Goal: Download file/media

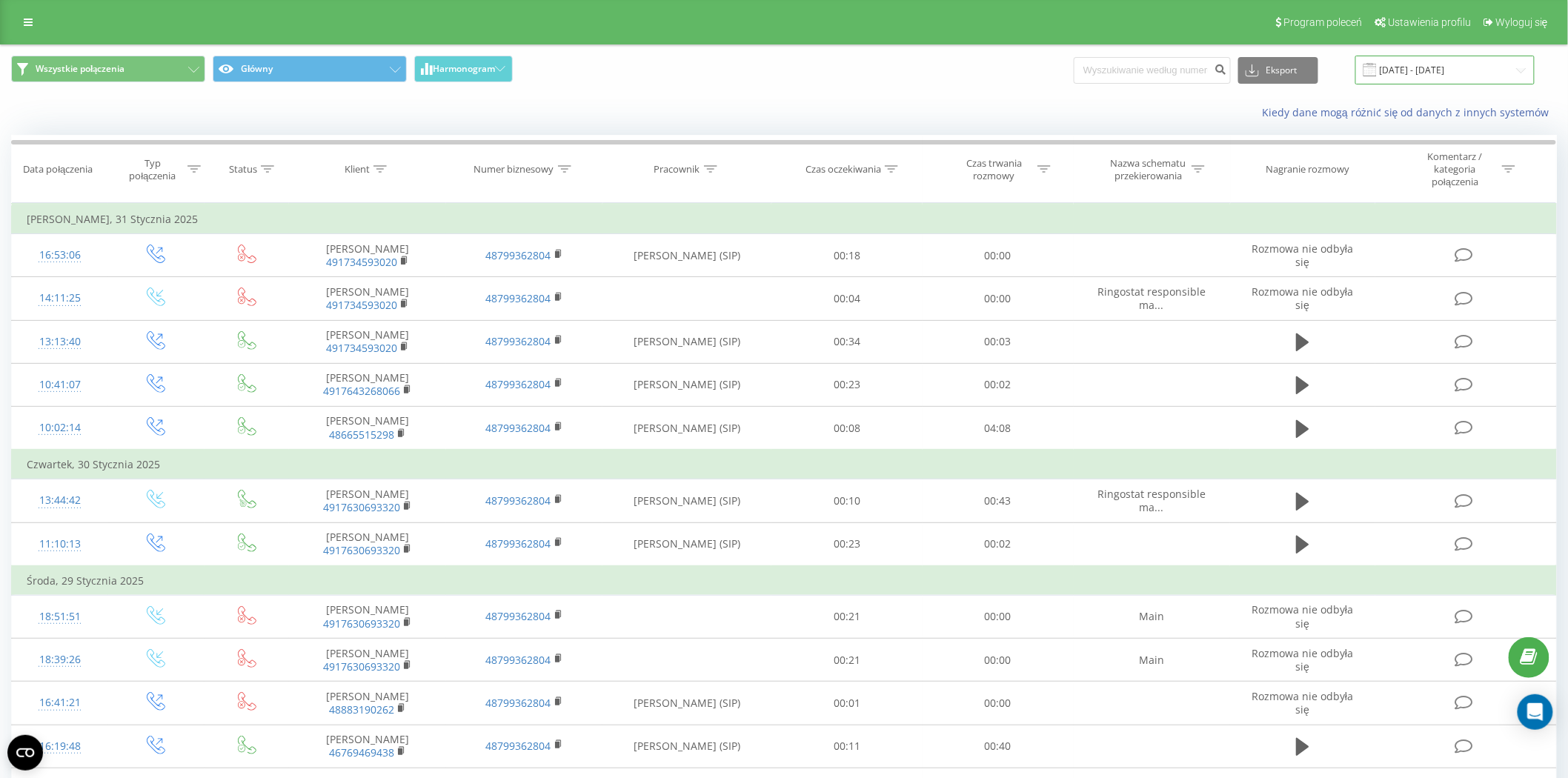
click at [1465, 78] on input "01.01.2025 - 31.01.2025" at bounding box center [1445, 71] width 179 height 29
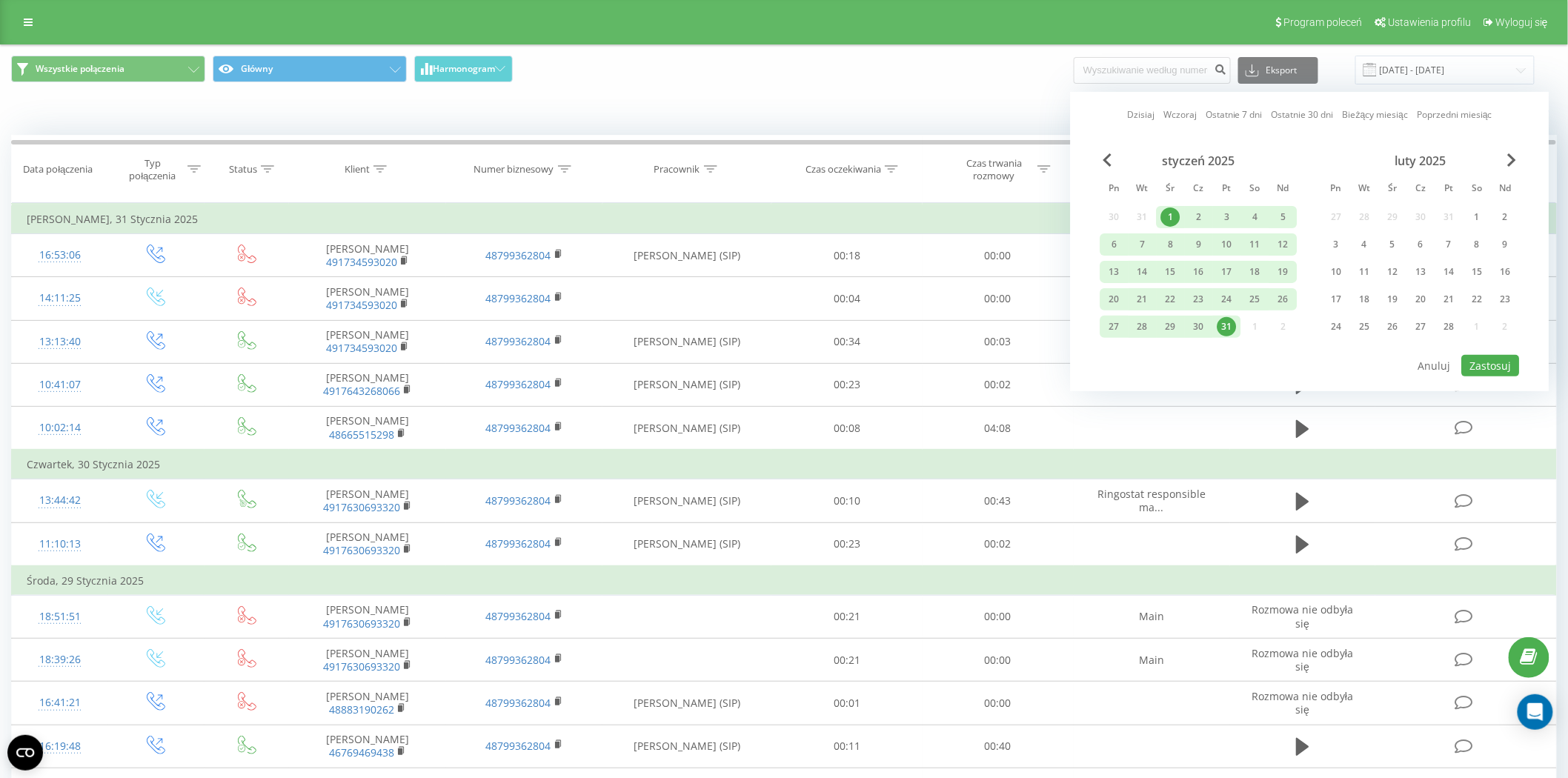
click at [1189, 121] on link "Wczoraj" at bounding box center [1180, 115] width 33 height 14
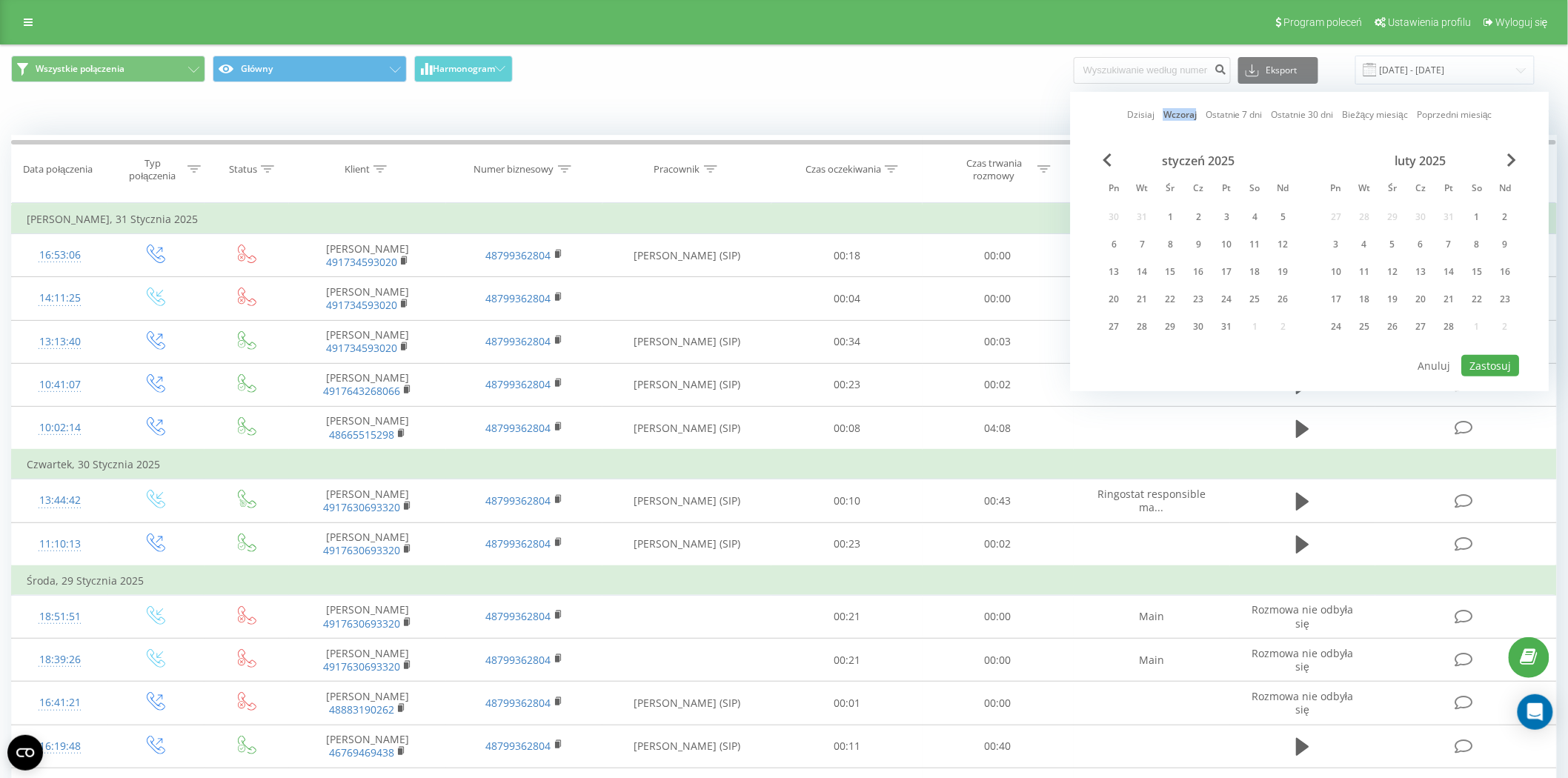
click at [1189, 121] on link "Wczoraj" at bounding box center [1180, 115] width 33 height 14
click at [1484, 361] on button "Zastosuj" at bounding box center [1491, 365] width 58 height 22
type input "[DATE] - [DATE]"
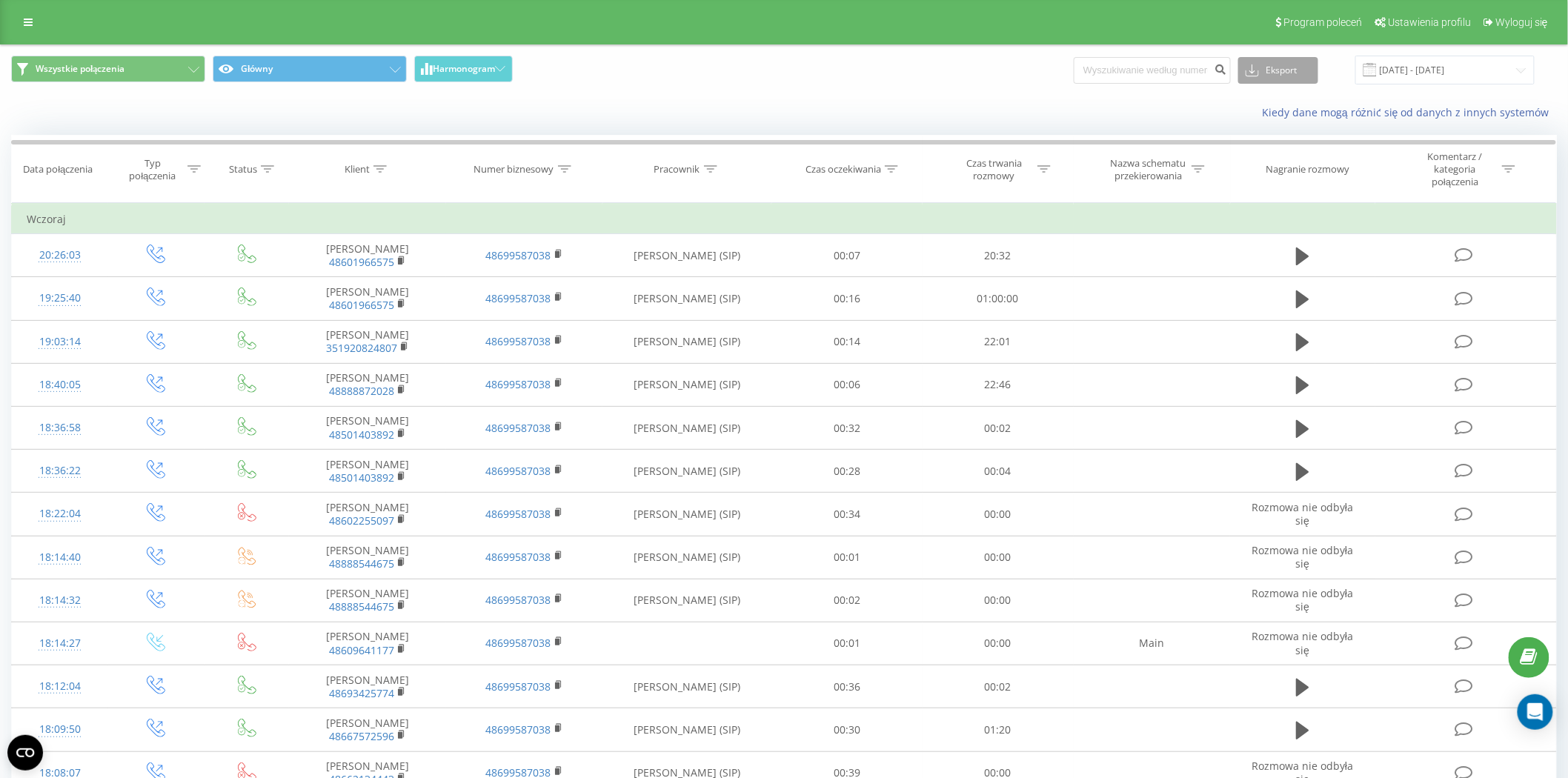
click at [1289, 69] on button "Eksport" at bounding box center [1278, 70] width 80 height 26
click at [1286, 151] on div ".xlsx" at bounding box center [1278, 151] width 78 height 26
